Goal: Task Accomplishment & Management: Use online tool/utility

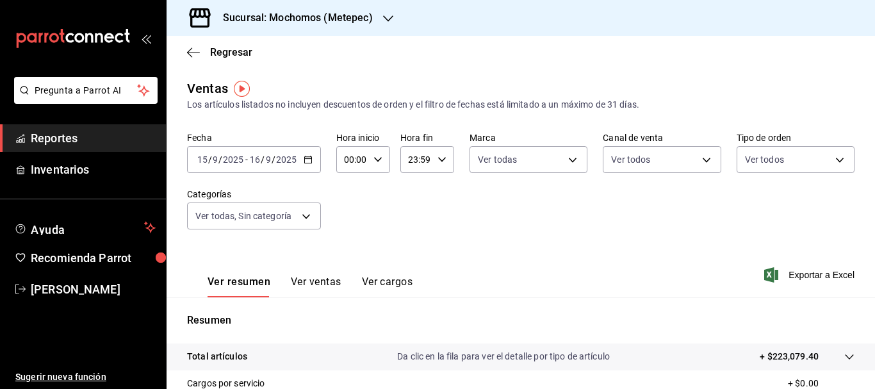
click at [200, 159] on input "15" at bounding box center [203, 159] width 12 height 10
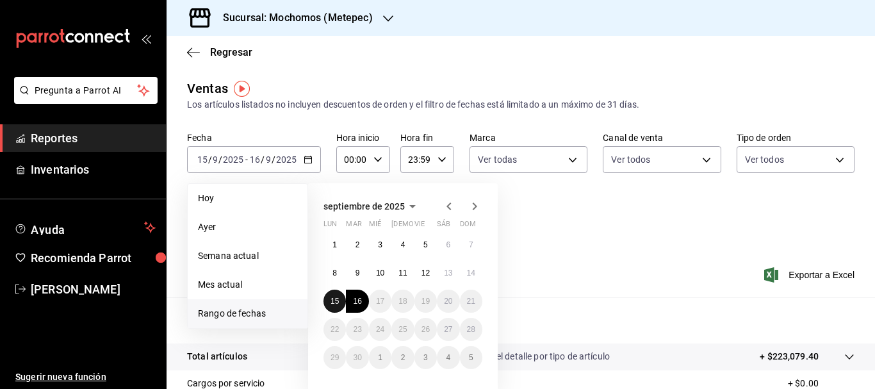
click at [338, 309] on button "15" at bounding box center [335, 301] width 22 height 23
click at [353, 306] on button "16" at bounding box center [357, 301] width 22 height 23
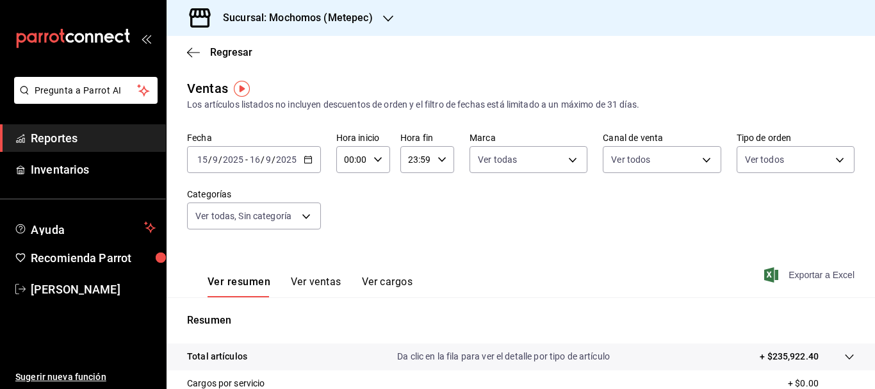
click at [807, 274] on span "Exportar a Excel" at bounding box center [811, 274] width 88 height 15
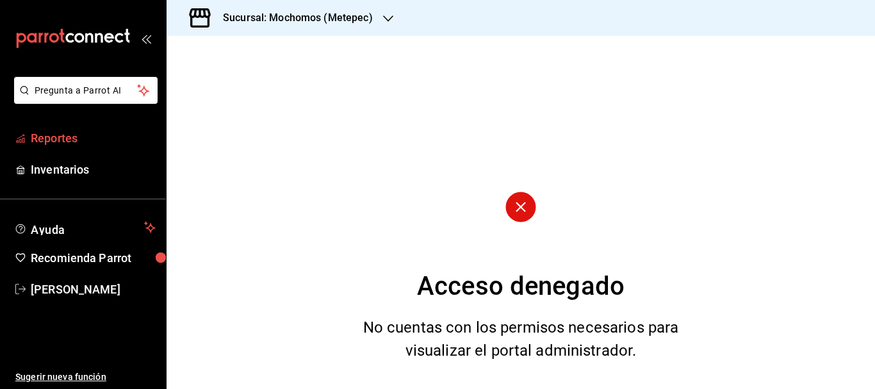
click at [65, 138] on span "Reportes" at bounding box center [93, 137] width 125 height 17
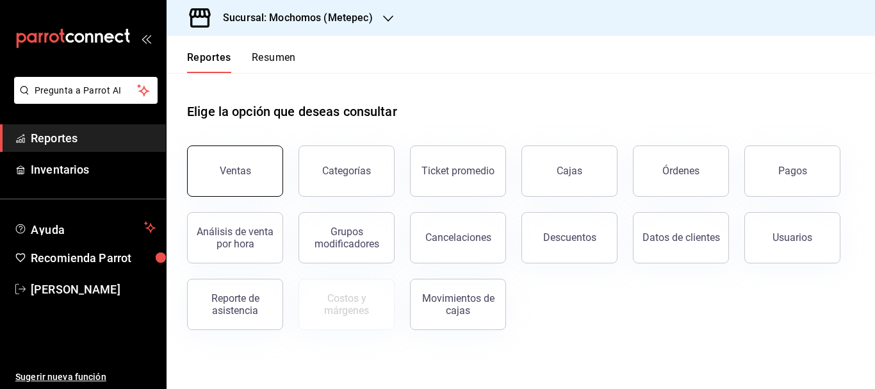
click at [222, 185] on button "Ventas" at bounding box center [235, 170] width 96 height 51
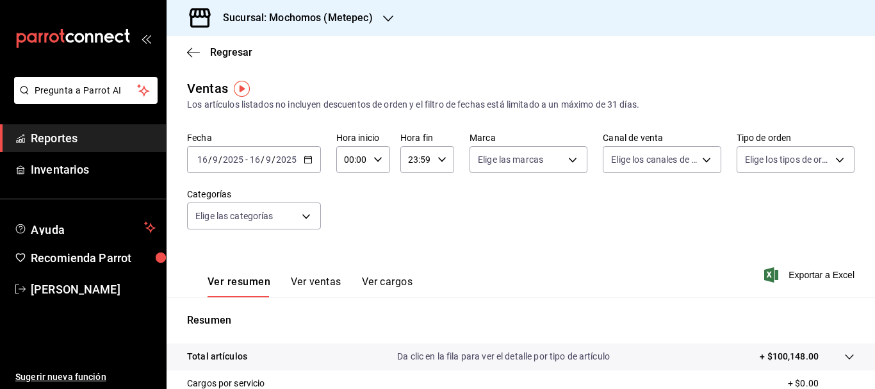
click at [199, 158] on input "16" at bounding box center [203, 159] width 12 height 10
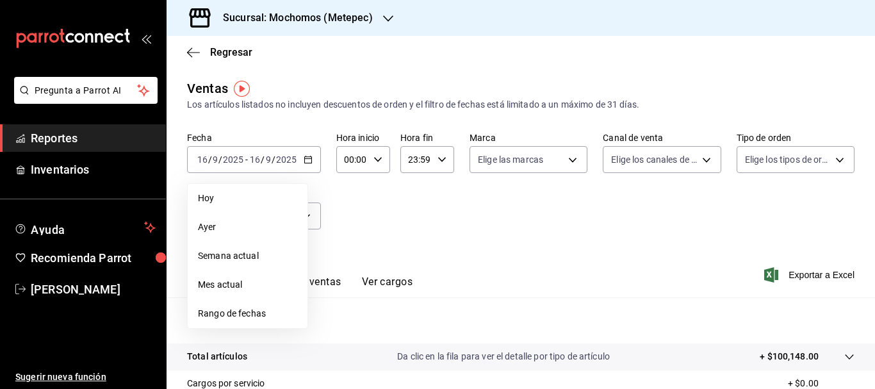
click at [241, 307] on span "Rango de fechas" at bounding box center [247, 313] width 99 height 13
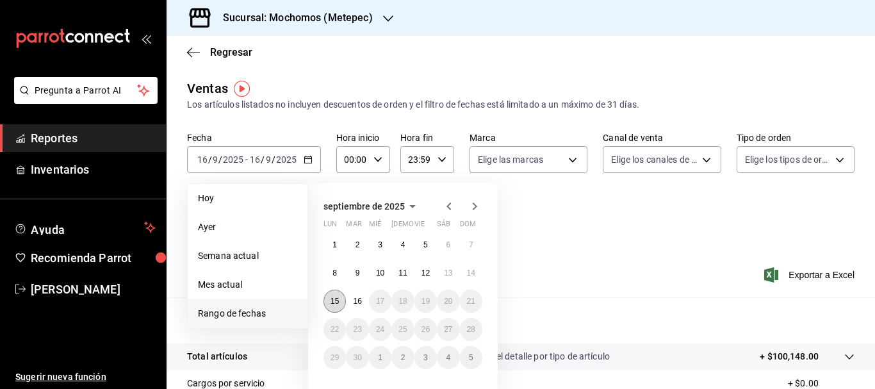
click at [338, 297] on abbr "15" at bounding box center [335, 301] width 8 height 9
click at [351, 301] on button "16" at bounding box center [357, 301] width 22 height 23
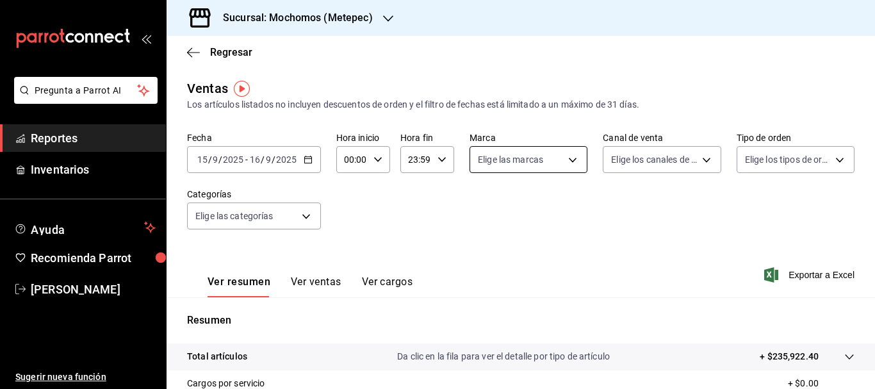
click at [495, 159] on body "Pregunta a Parrot AI Reportes Inventarios Ayuda Recomienda Parrot [PERSON_NAME]…" at bounding box center [437, 194] width 875 height 389
click at [480, 207] on input "checkbox" at bounding box center [481, 210] width 12 height 12
checkbox input "true"
type input "2365f74e-aa6b-4392-bdf2-72765591bddf"
checkbox input "true"
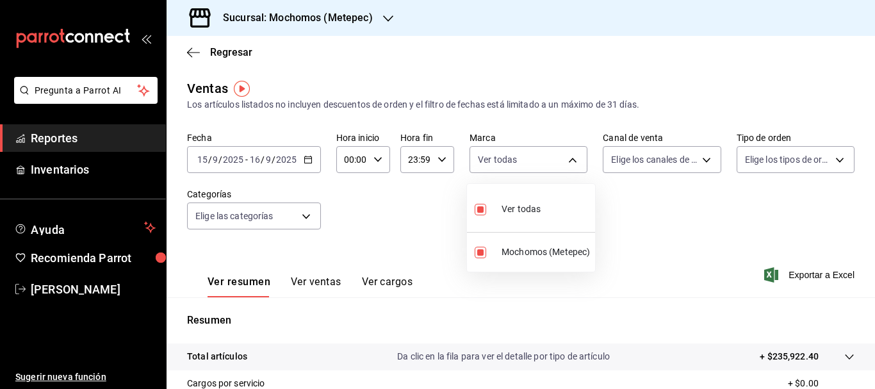
click at [638, 150] on div at bounding box center [437, 194] width 875 height 389
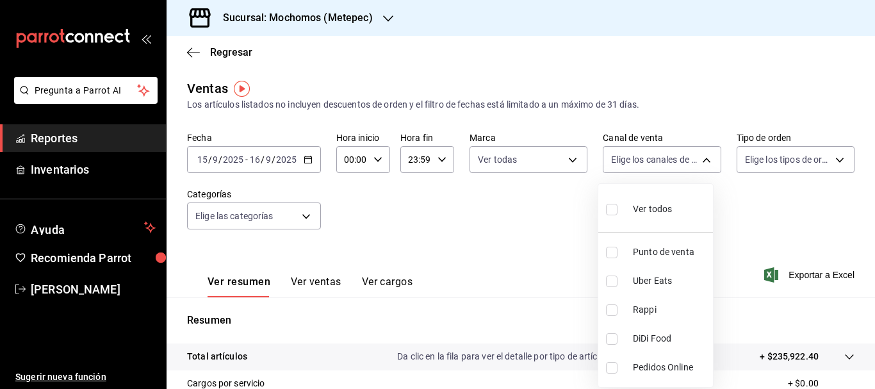
click at [638, 150] on body "Pregunta a Parrot AI Reportes Inventarios Ayuda Recomienda Parrot [PERSON_NAME]…" at bounding box center [437, 194] width 875 height 389
click at [613, 211] on input "checkbox" at bounding box center [612, 210] width 12 height 12
checkbox input "true"
type input "PARROT,UBER_EATS,RAPPI,DIDI_FOOD,ONLINE"
checkbox input "true"
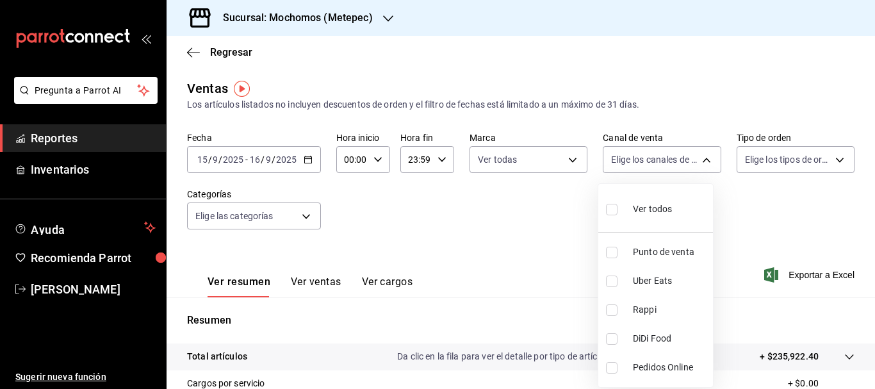
checkbox input "true"
click at [768, 160] on div at bounding box center [437, 194] width 875 height 389
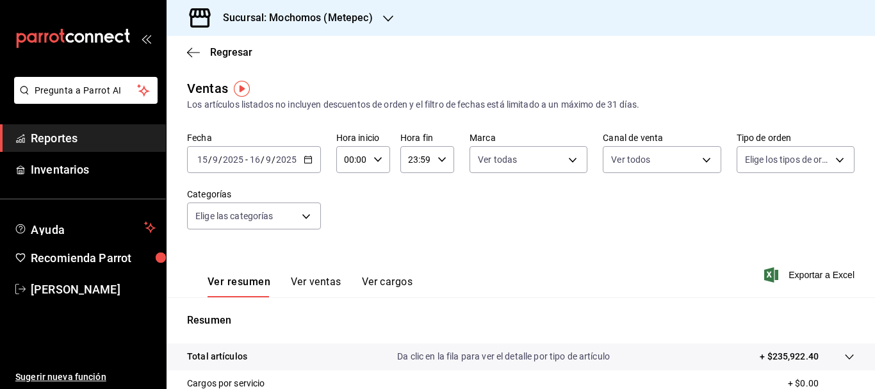
click at [768, 160] on body "Pregunta a Parrot AI Reportes Inventarios Ayuda Recomienda Parrot [PERSON_NAME]…" at bounding box center [437, 194] width 875 height 389
click at [741, 209] on input "checkbox" at bounding box center [744, 210] width 12 height 12
checkbox input "true"
type input "3a236ed8-2e24-47ca-8e59-ead494492482,da8509e8-5fca-4f62-958e-973104937870,EXTER…"
checkbox input "true"
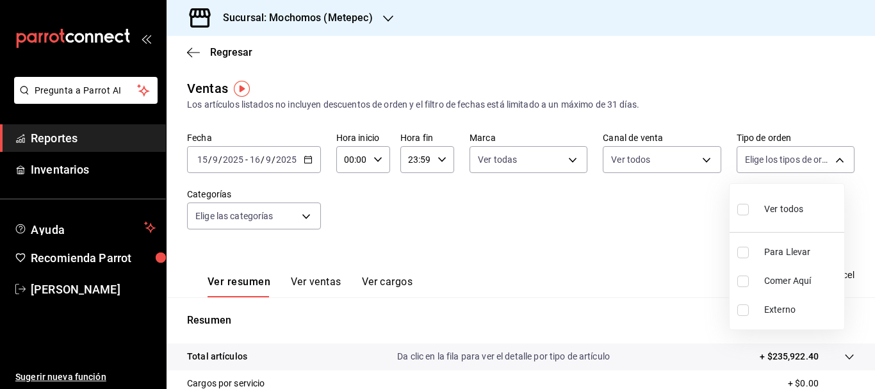
checkbox input "true"
click at [266, 215] on div at bounding box center [437, 194] width 875 height 389
click at [266, 215] on body "Pregunta a Parrot AI Reportes Inventarios Ayuda Recomienda Parrot [PERSON_NAME]…" at bounding box center [437, 194] width 875 height 389
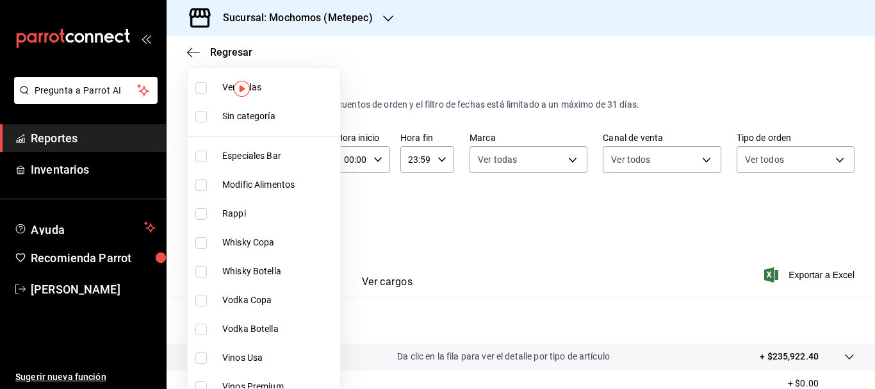
click at [202, 120] on input "checkbox" at bounding box center [201, 117] width 12 height 12
checkbox input "true"
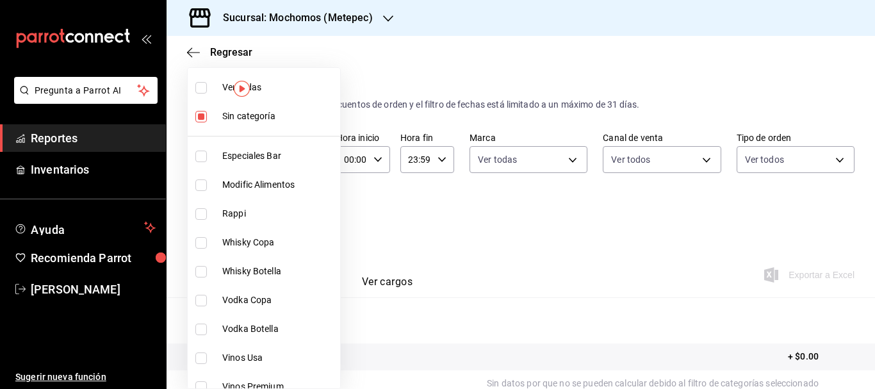
click at [196, 88] on input "checkbox" at bounding box center [201, 88] width 12 height 12
checkbox input "true"
type input "c9cbc288-c827-488d-81f5-370afefb1912,46081463-7037-4dd2-a9ab-e56ff6a8fa7c,bf958…"
checkbox input "true"
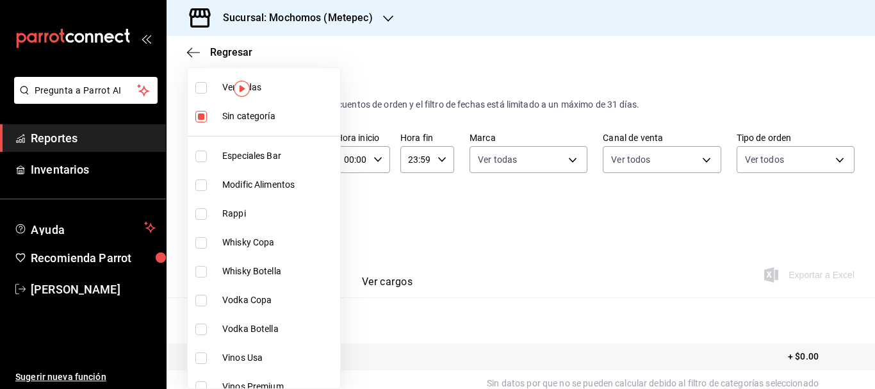
checkbox input "true"
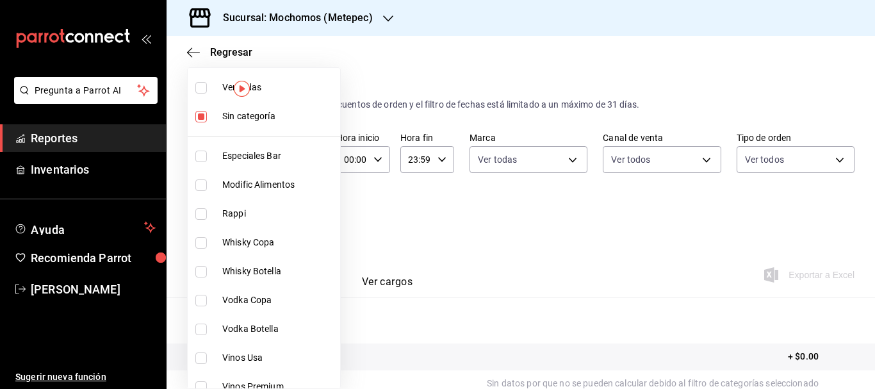
checkbox input "true"
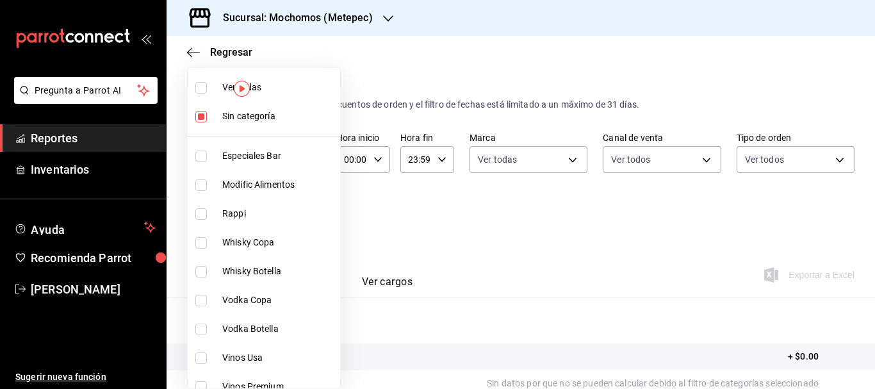
checkbox input "true"
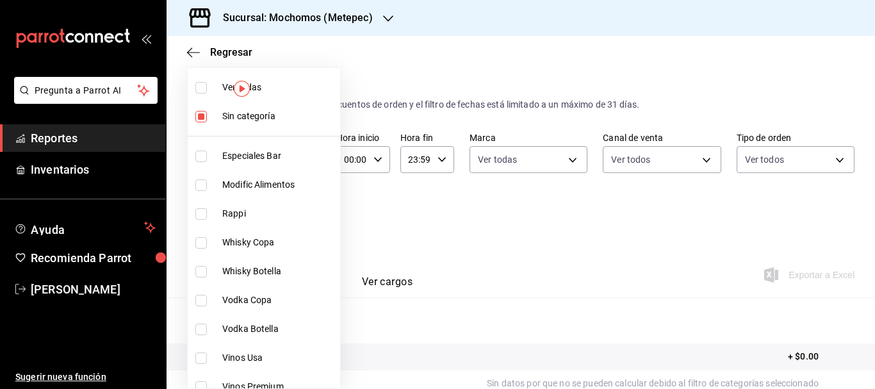
checkbox input "true"
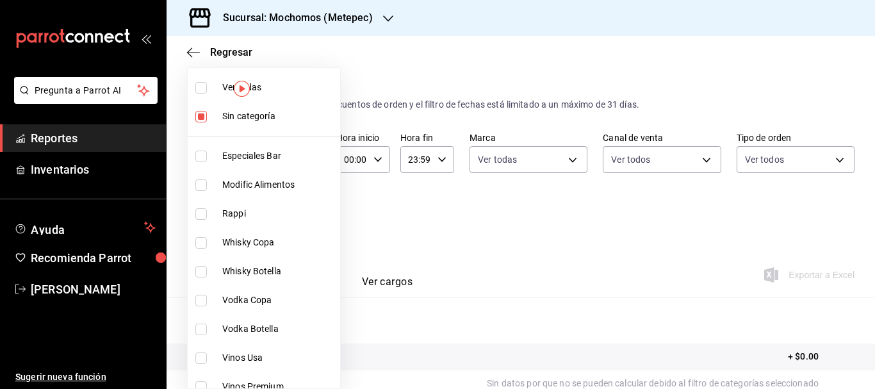
checkbox input "true"
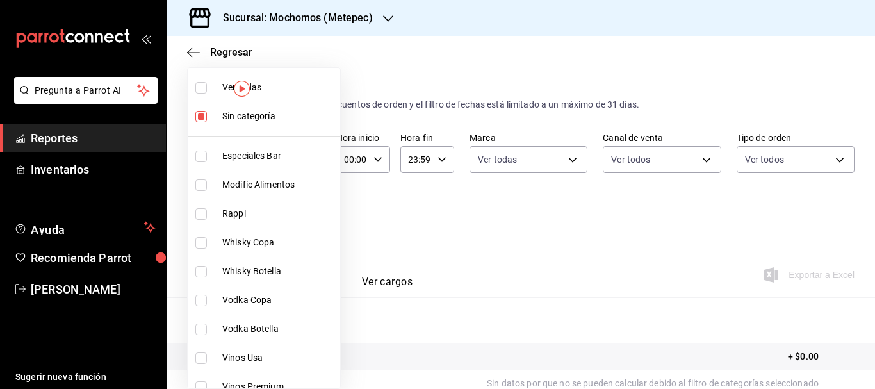
checkbox input "true"
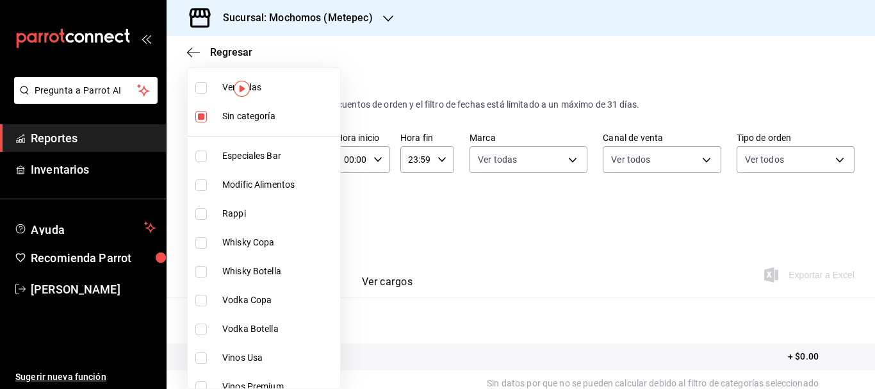
checkbox input "true"
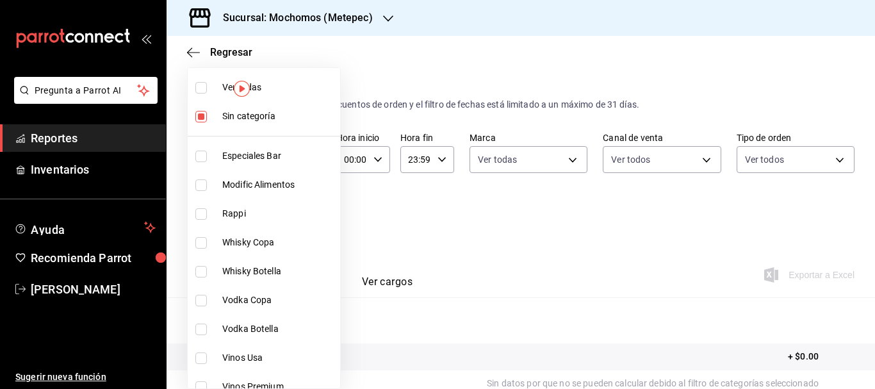
checkbox input "true"
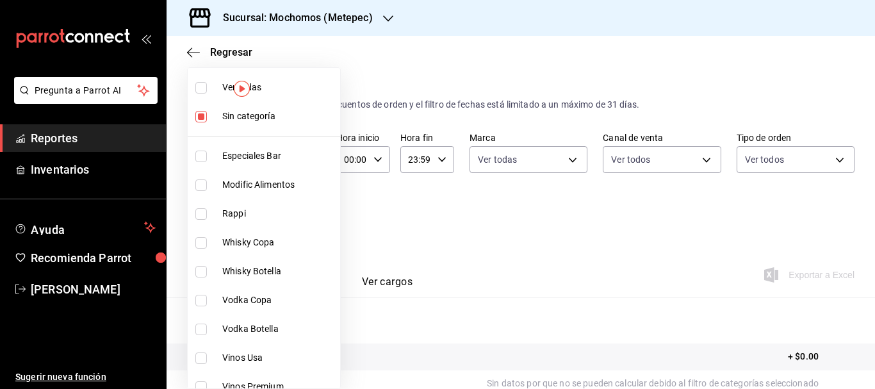
checkbox input "true"
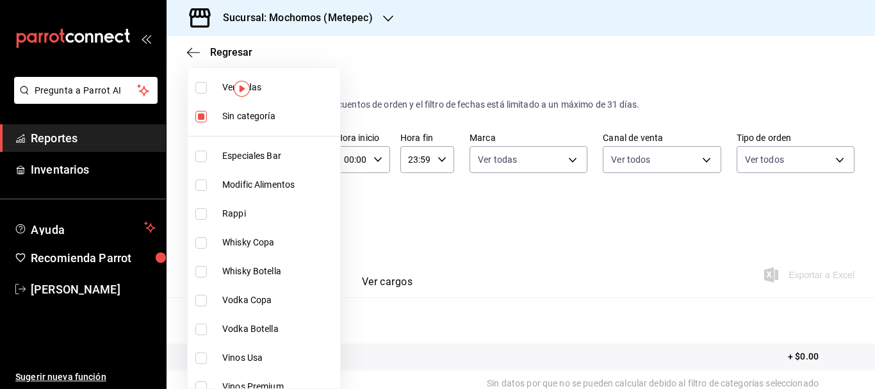
checkbox input "true"
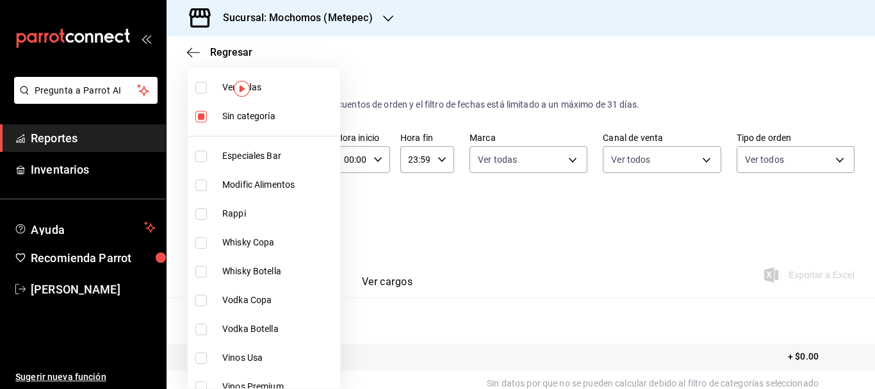
checkbox input "true"
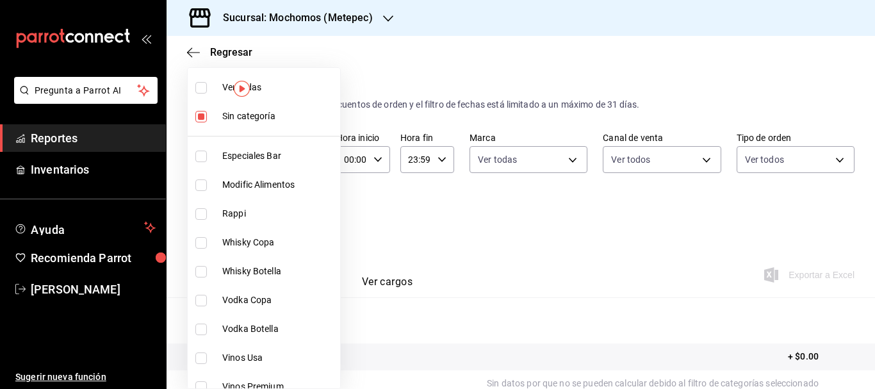
checkbox input "true"
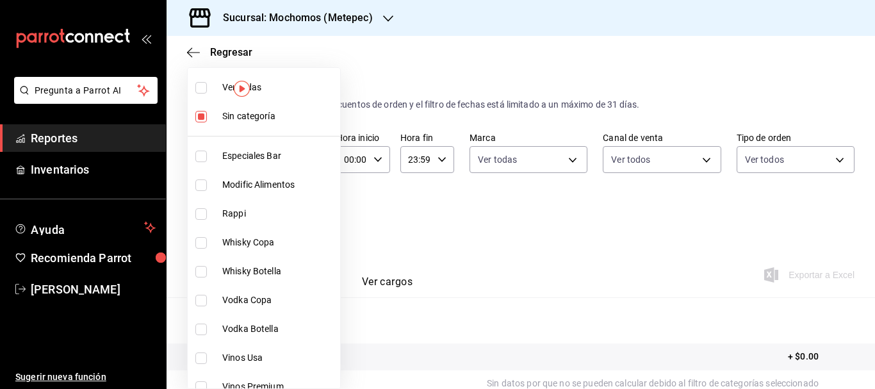
checkbox input "true"
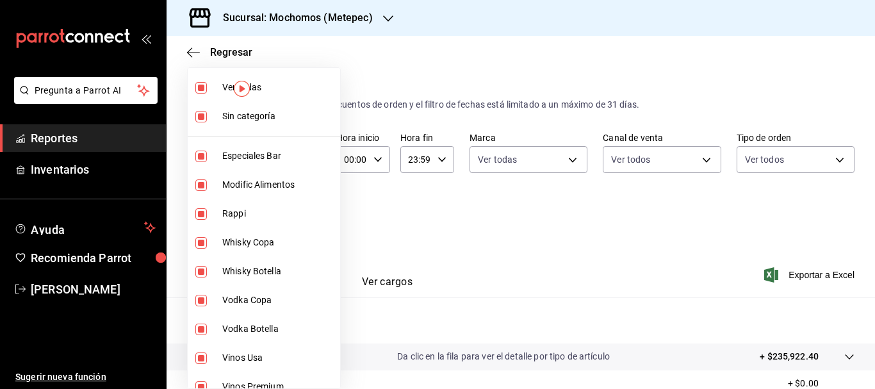
click at [806, 276] on div at bounding box center [437, 194] width 875 height 389
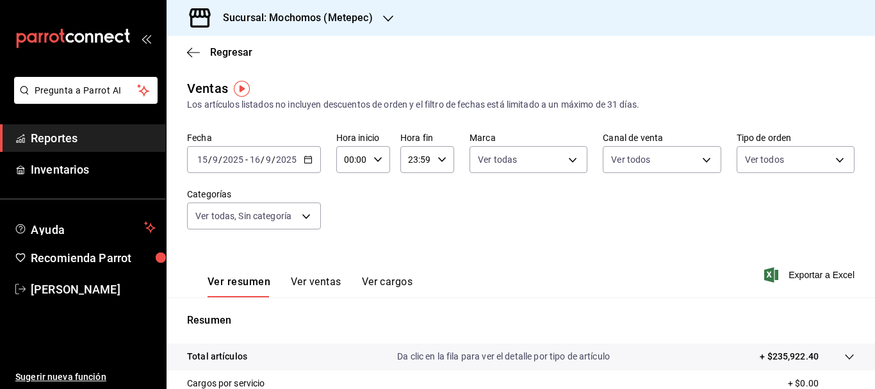
click at [806, 276] on span "Exportar a Excel" at bounding box center [811, 274] width 88 height 15
